Goal: Task Accomplishment & Management: Manage account settings

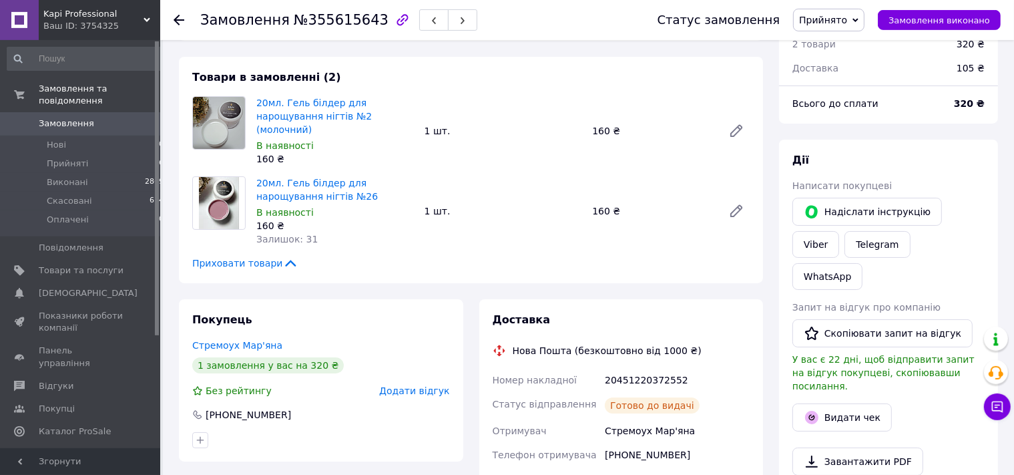
scroll to position [282, 0]
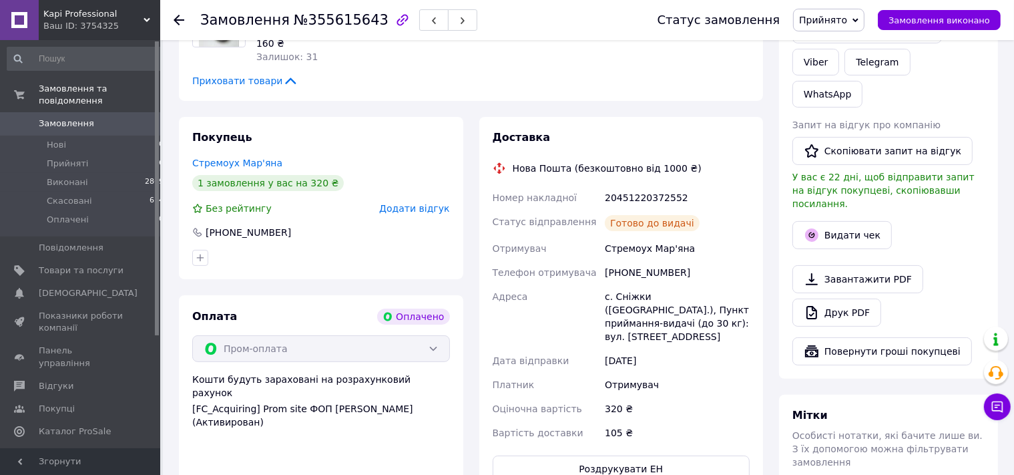
click at [83, 118] on span "Замовлення" at bounding box center [66, 124] width 55 height 12
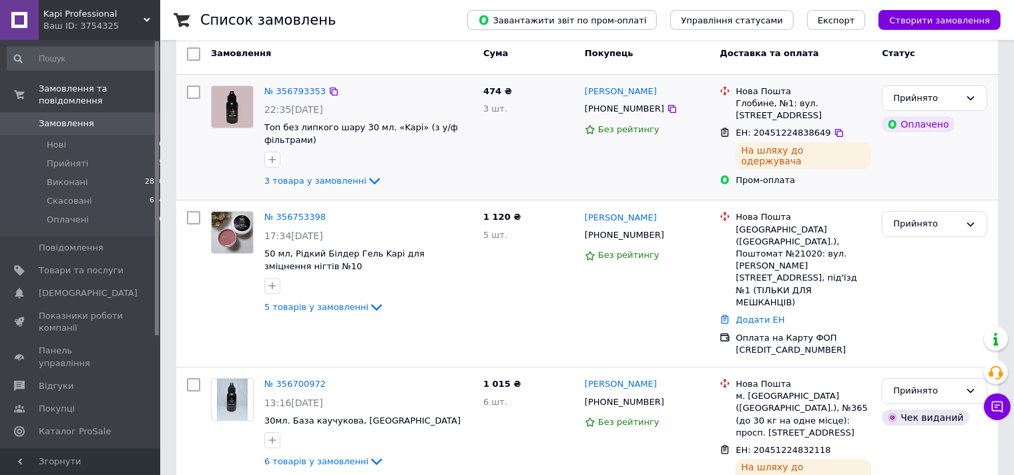
scroll to position [70, 0]
click at [290, 216] on link "№ 356753398" at bounding box center [294, 216] width 61 height 10
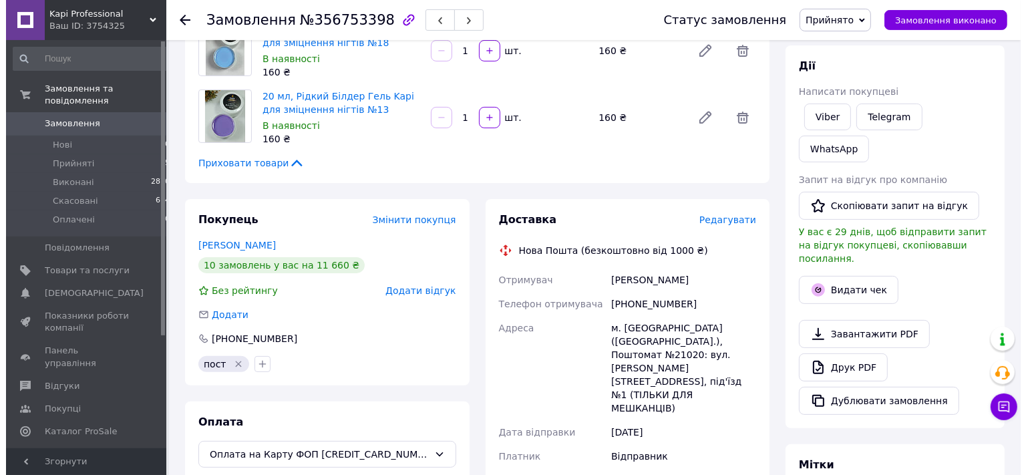
scroll to position [353, 0]
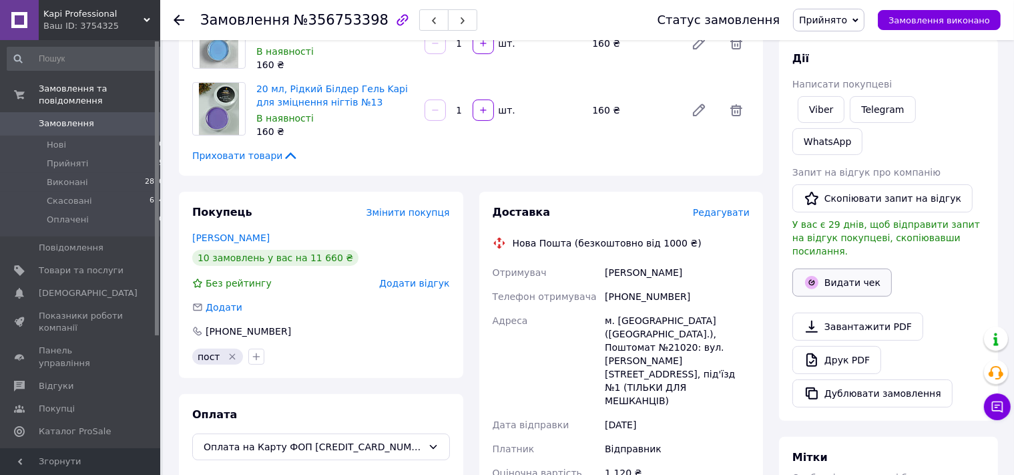
click at [831, 268] on button "Видати чек" at bounding box center [842, 282] width 99 height 28
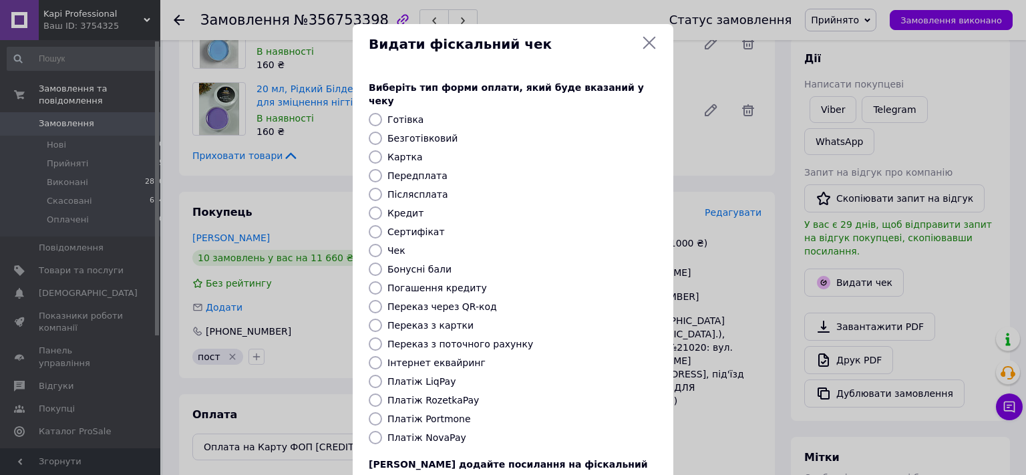
click at [423, 133] on label "Безготівковий" at bounding box center [422, 138] width 70 height 11
click at [382, 132] on input "Безготівковий" at bounding box center [375, 138] width 13 height 13
radio input "true"
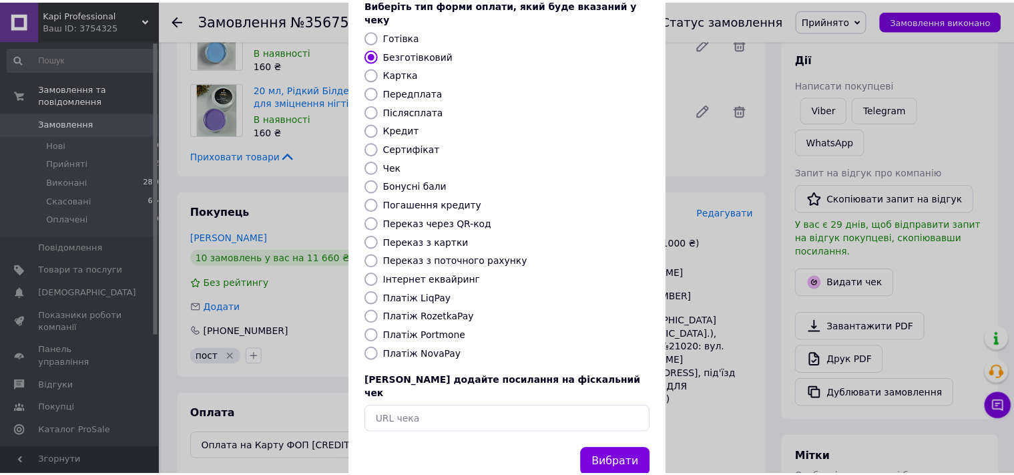
scroll to position [98, 0]
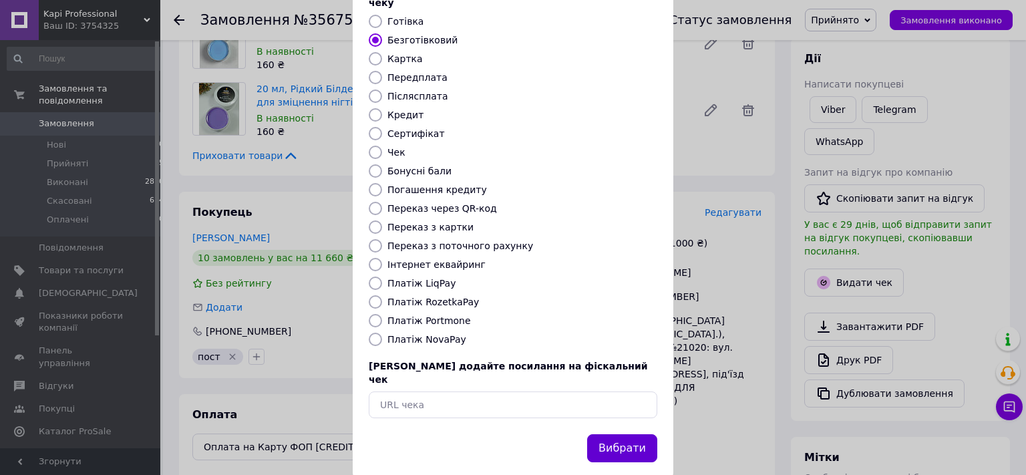
click at [642, 434] on button "Вибрати" at bounding box center [622, 448] width 70 height 29
